Goal: Task Accomplishment & Management: Manage account settings

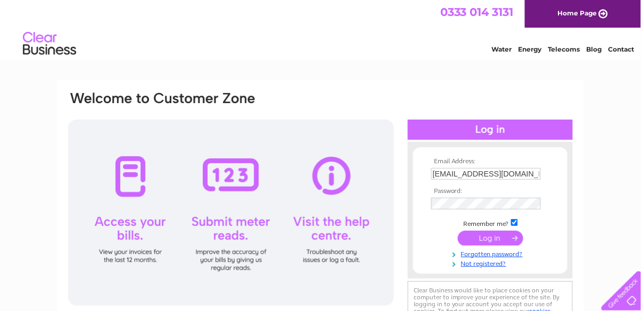
click at [497, 242] on input "submit" at bounding box center [490, 238] width 65 height 15
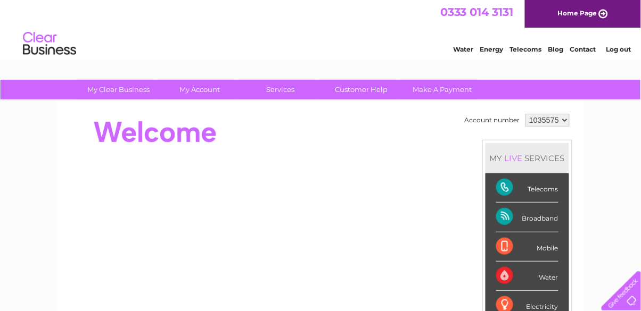
click at [209, 87] on link "My Account" at bounding box center [200, 90] width 88 height 20
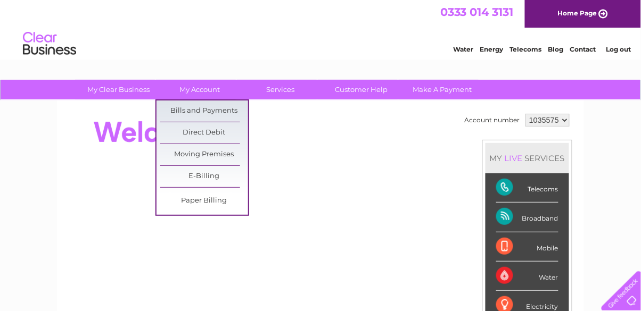
click at [233, 115] on link "Bills and Payments" at bounding box center [204, 111] width 88 height 21
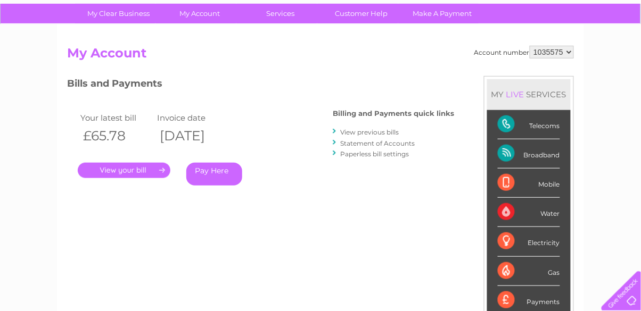
scroll to position [79, 0]
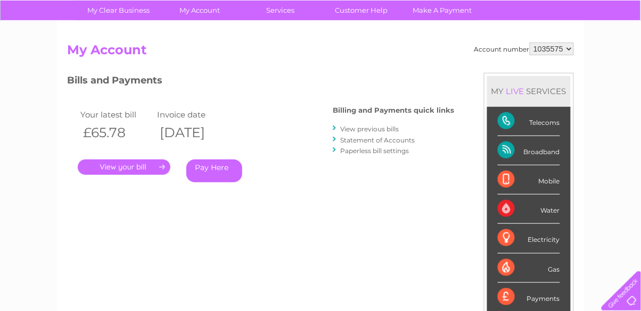
click at [149, 170] on link "." at bounding box center [124, 167] width 93 height 15
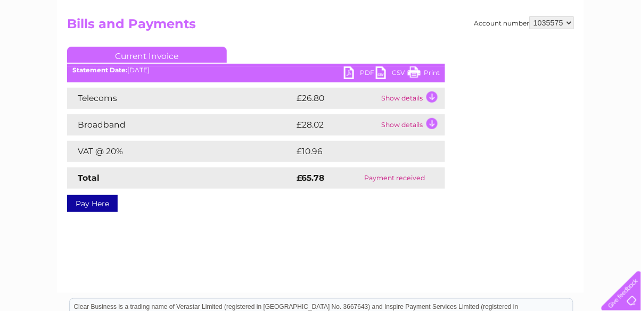
scroll to position [106, 0]
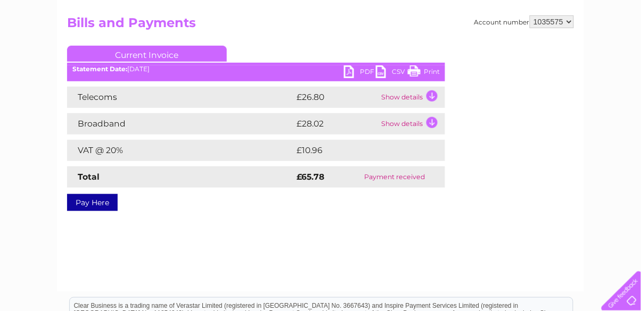
click at [429, 95] on td "Show details" at bounding box center [412, 97] width 67 height 21
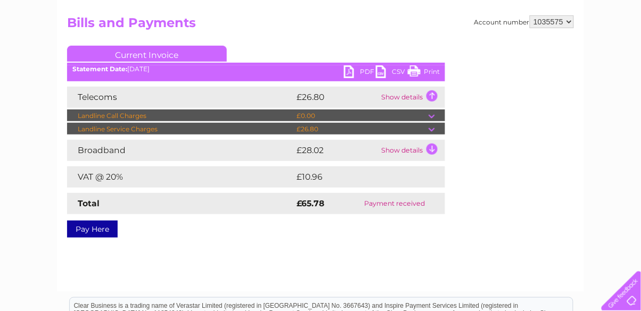
click at [430, 150] on td "Show details" at bounding box center [412, 150] width 67 height 21
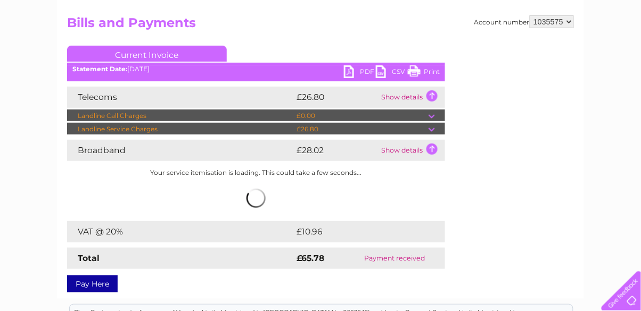
click at [363, 70] on link "PDF" at bounding box center [360, 72] width 32 height 15
